Goal: Navigation & Orientation: Find specific page/section

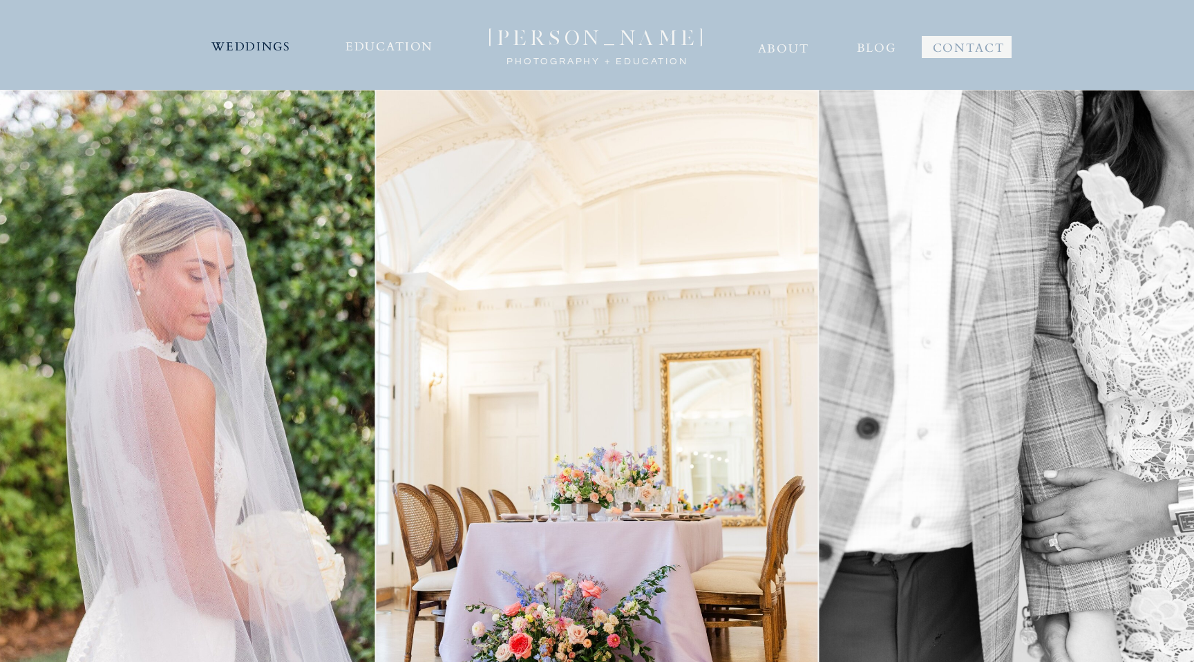
click at [273, 44] on nav "WEDDINGS" at bounding box center [251, 45] width 84 height 22
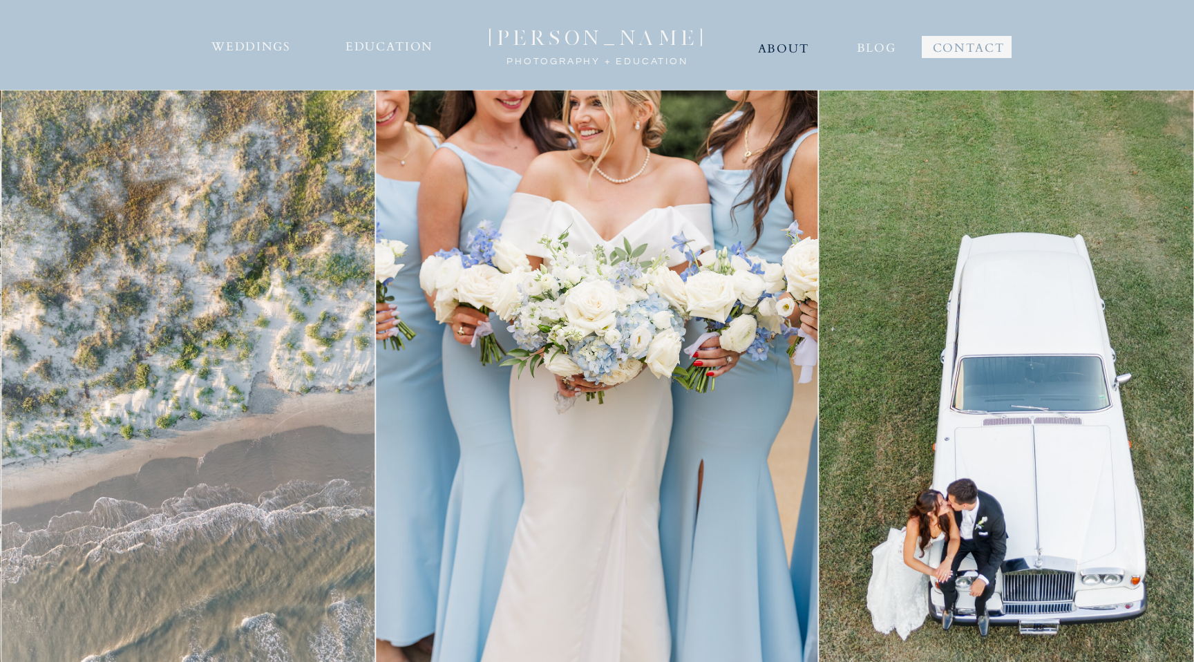
click at [794, 54] on nav "ABOUT" at bounding box center [782, 47] width 53 height 22
click at [772, 57] on nav "ABOUT" at bounding box center [782, 47] width 53 height 22
